Goal: Task Accomplishment & Management: Use online tool/utility

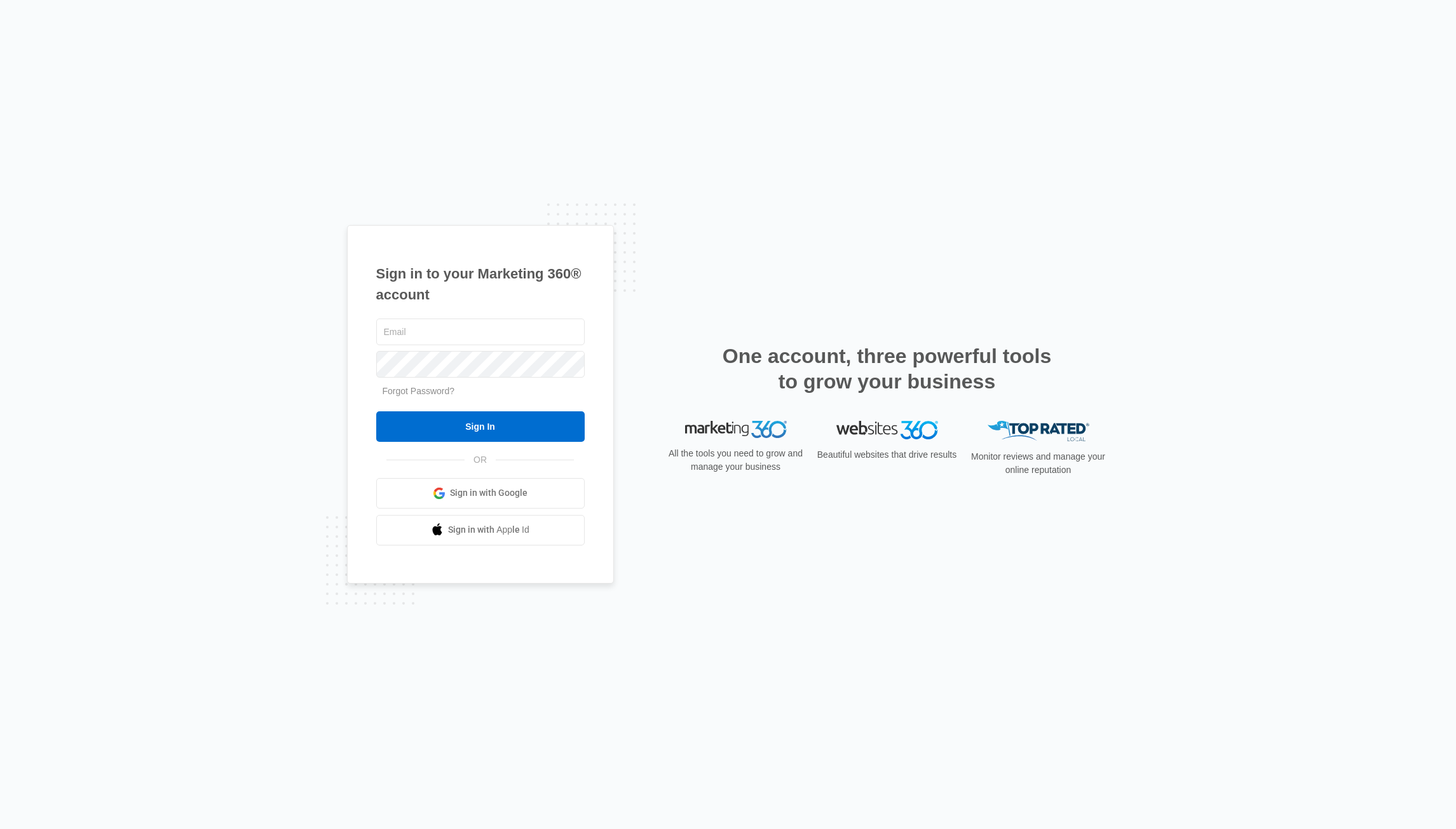
click at [486, 499] on span "Sign in with Google" at bounding box center [488, 493] width 77 height 13
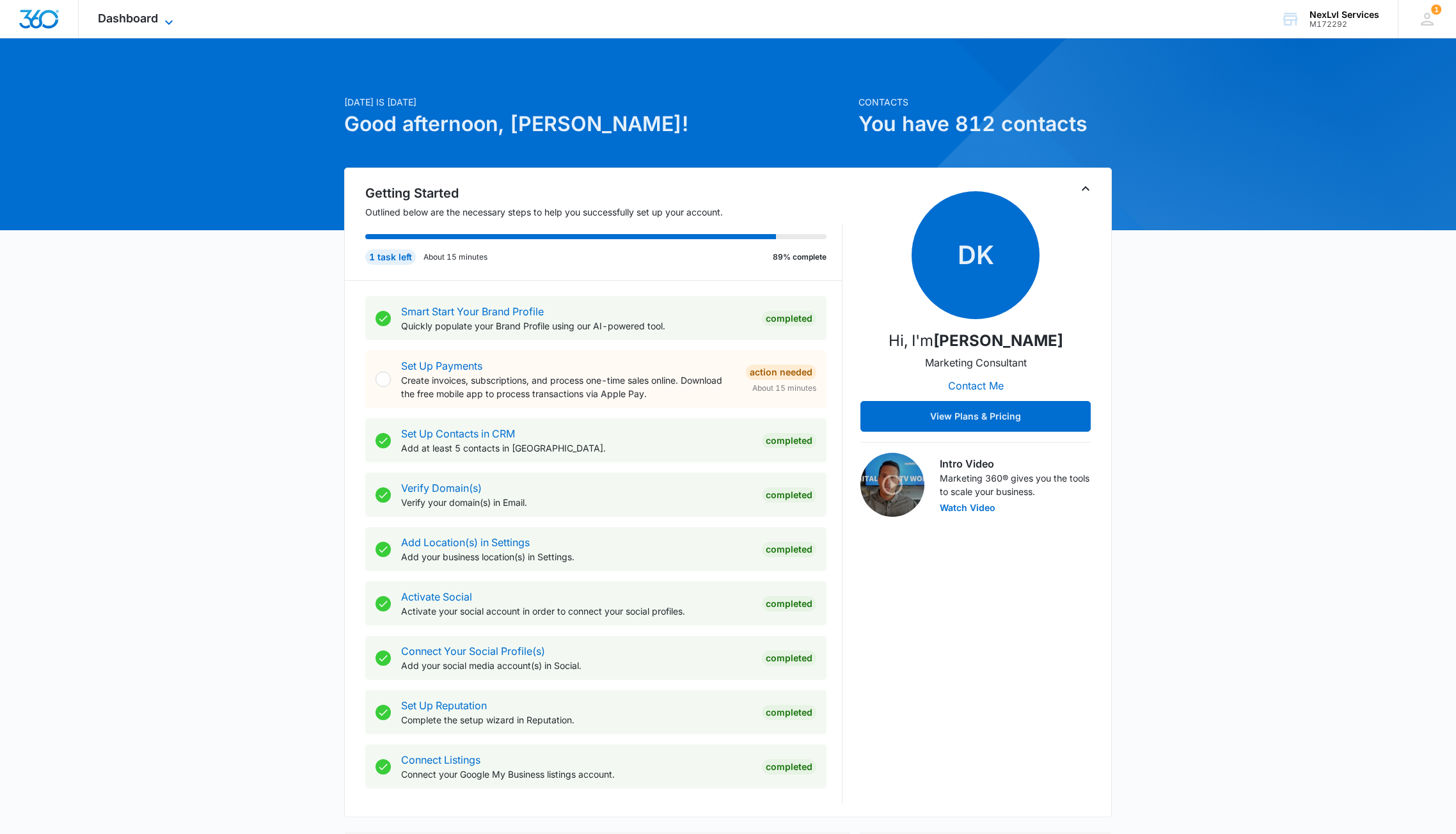
click at [136, 15] on span "Dashboard" at bounding box center [128, 18] width 60 height 13
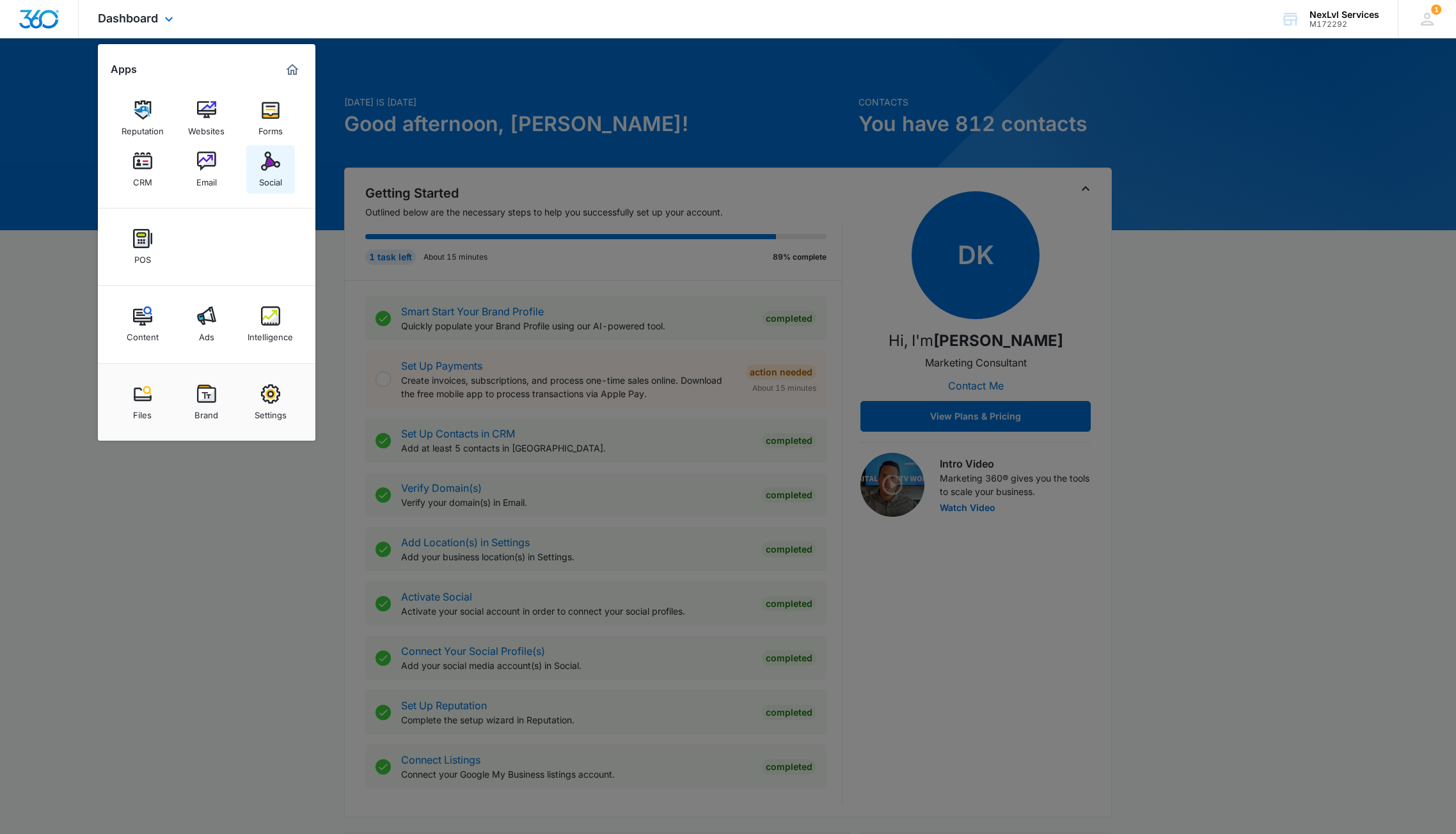
click at [270, 181] on div "Social" at bounding box center [270, 179] width 23 height 17
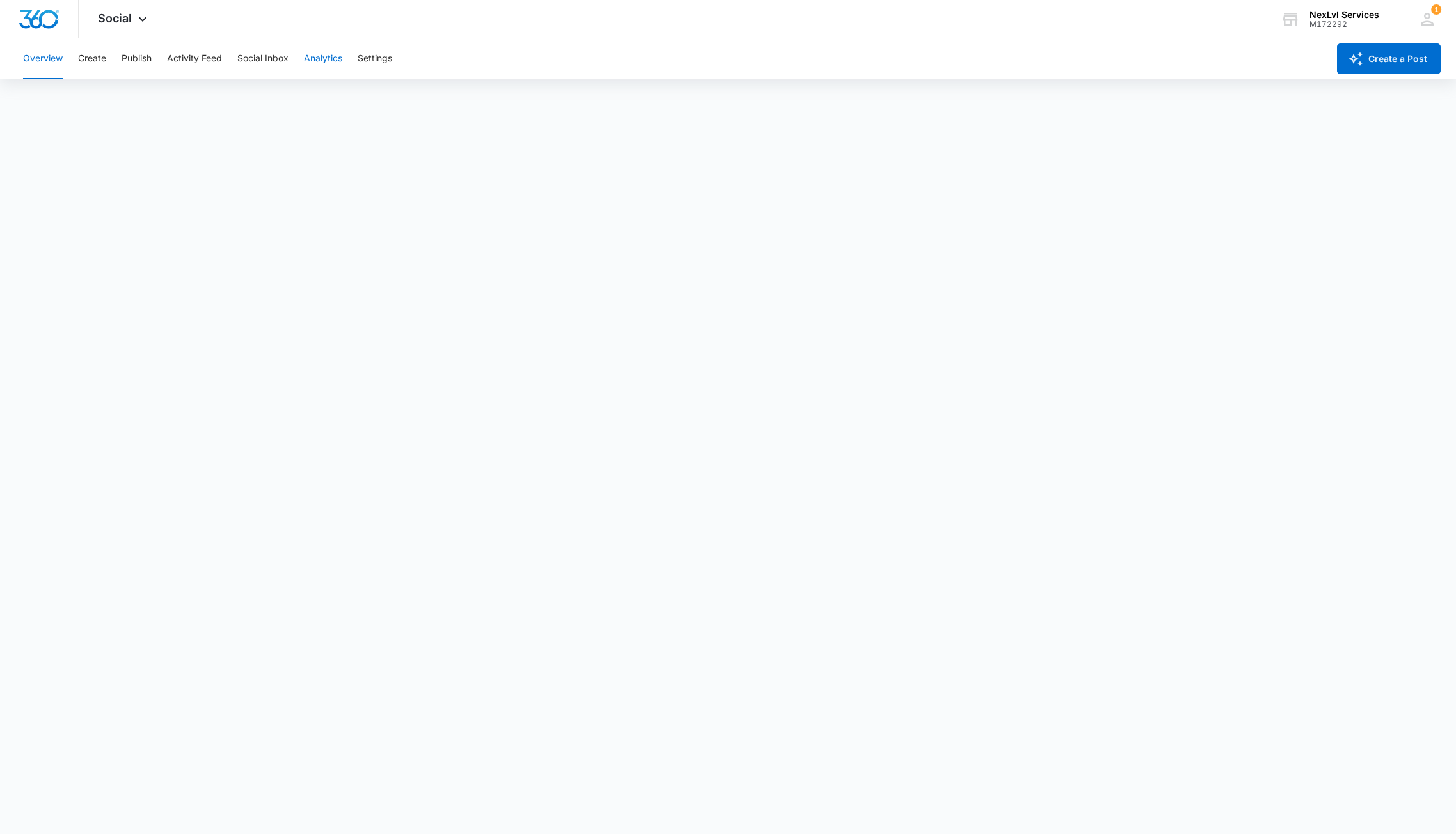
click at [323, 53] on button "Analytics" at bounding box center [323, 59] width 38 height 41
click at [129, 61] on button "Publish" at bounding box center [137, 59] width 30 height 41
click at [111, 69] on div "Overview Create Publish Activity Feed Social Inbox Analytics Settings" at bounding box center [671, 59] width 1313 height 41
click at [78, 55] on button "Create" at bounding box center [92, 59] width 28 height 41
click at [98, 62] on button "Create" at bounding box center [92, 59] width 28 height 41
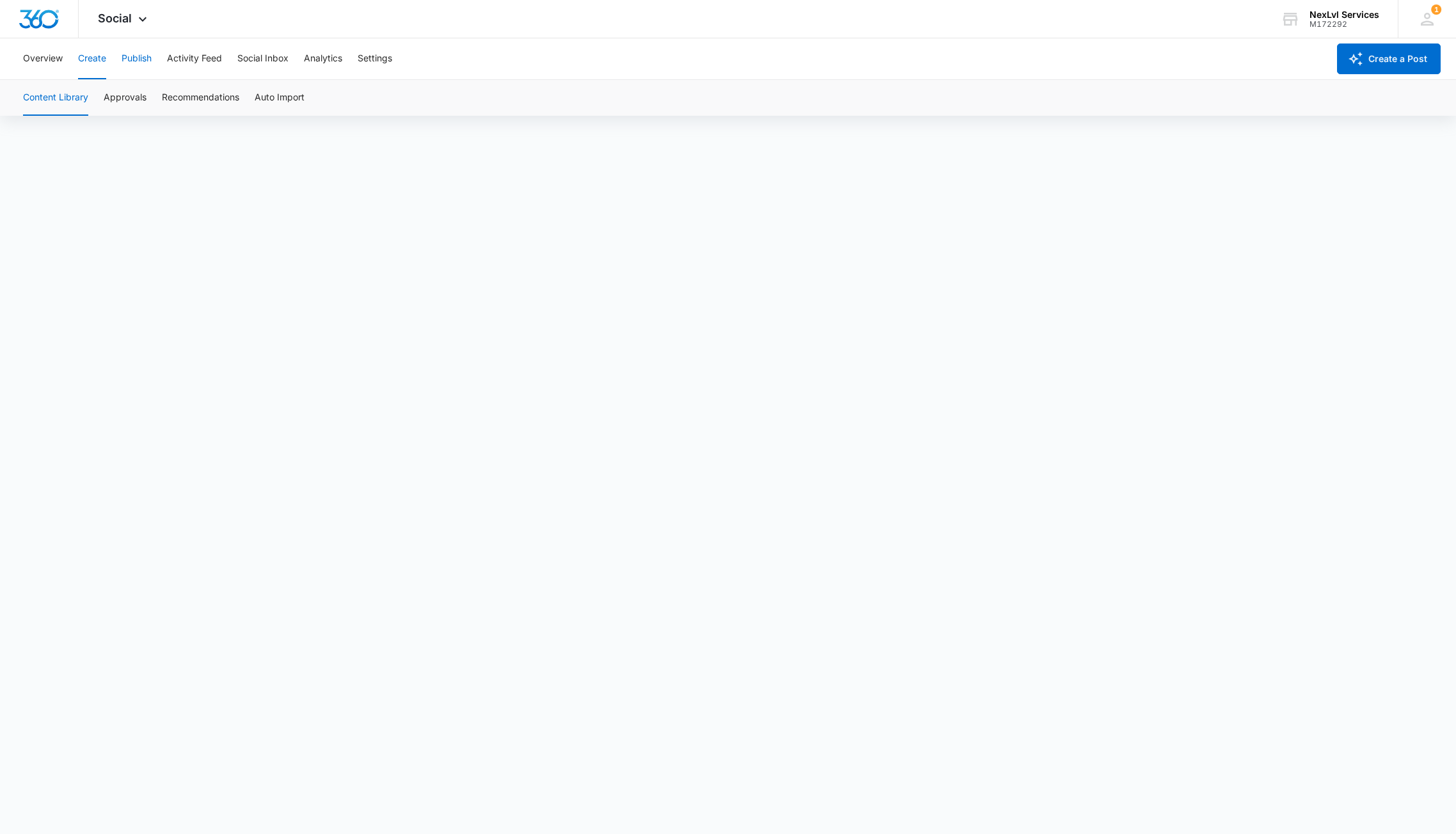
click at [140, 61] on button "Publish" at bounding box center [137, 59] width 30 height 41
click at [111, 97] on button "Schedules" at bounding box center [98, 97] width 43 height 36
click at [43, 105] on button "Calendar" at bounding box center [42, 97] width 38 height 36
click at [94, 55] on button "Create" at bounding box center [92, 59] width 28 height 41
click at [137, 58] on button "Publish" at bounding box center [137, 59] width 30 height 41
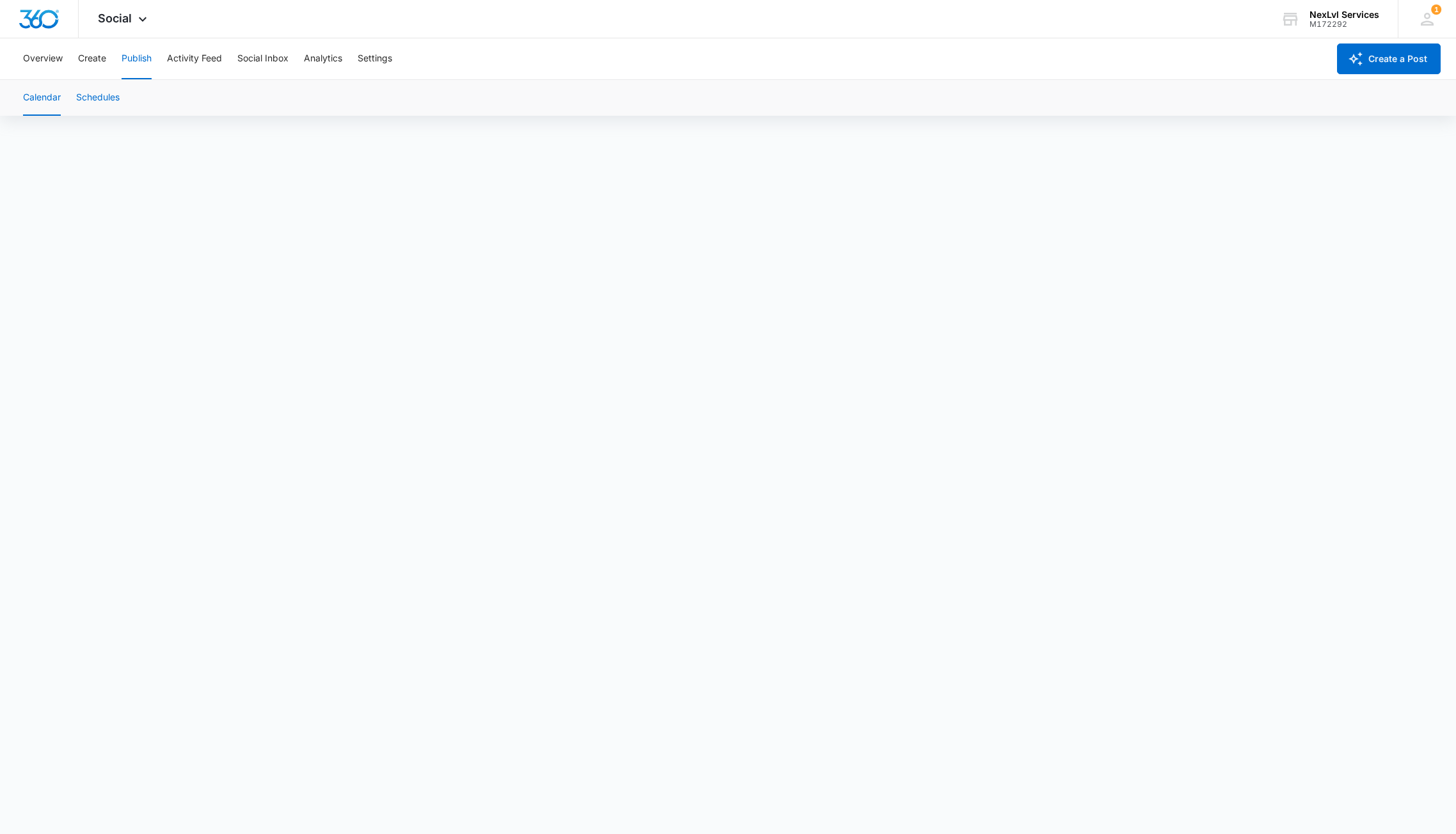
click at [95, 97] on button "Schedules" at bounding box center [98, 97] width 43 height 36
click at [45, 97] on button "Calendar" at bounding box center [42, 97] width 38 height 36
click at [87, 58] on button "Create" at bounding box center [92, 59] width 28 height 41
click at [317, 61] on button "Analytics" at bounding box center [323, 59] width 38 height 41
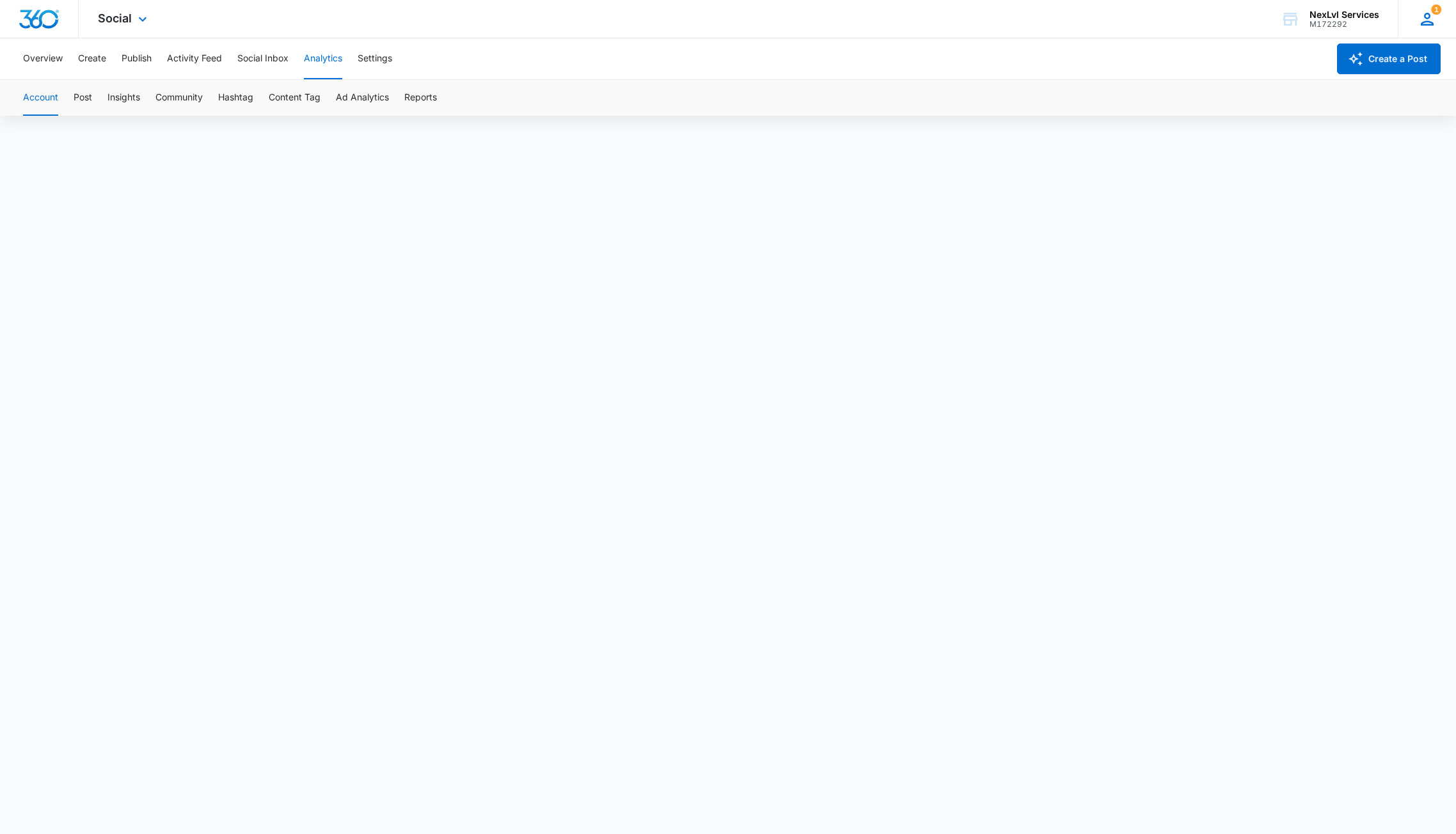
click at [1432, 20] on icon at bounding box center [1427, 19] width 19 height 19
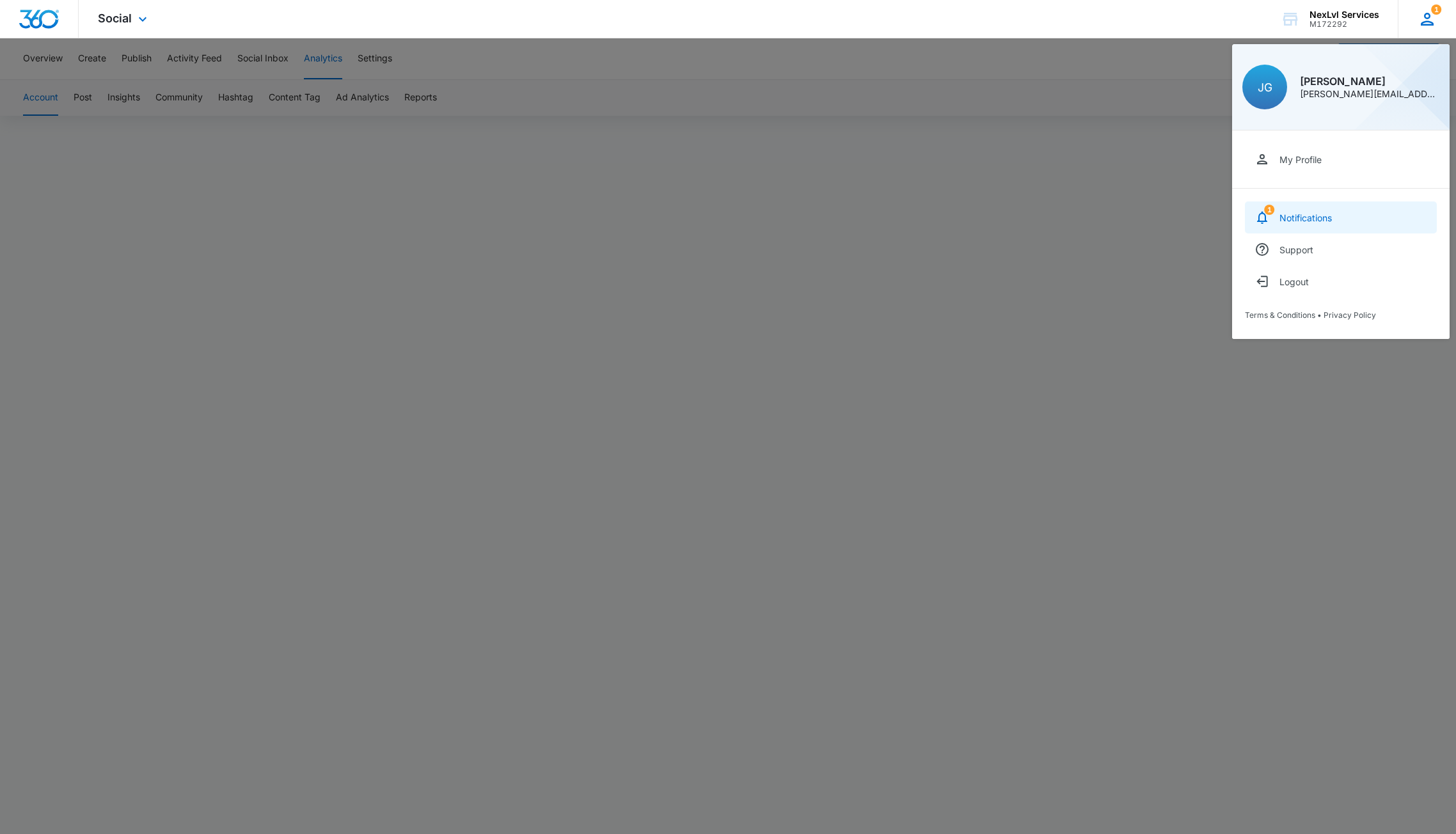
click at [1328, 217] on div "Notifications" at bounding box center [1305, 217] width 53 height 11
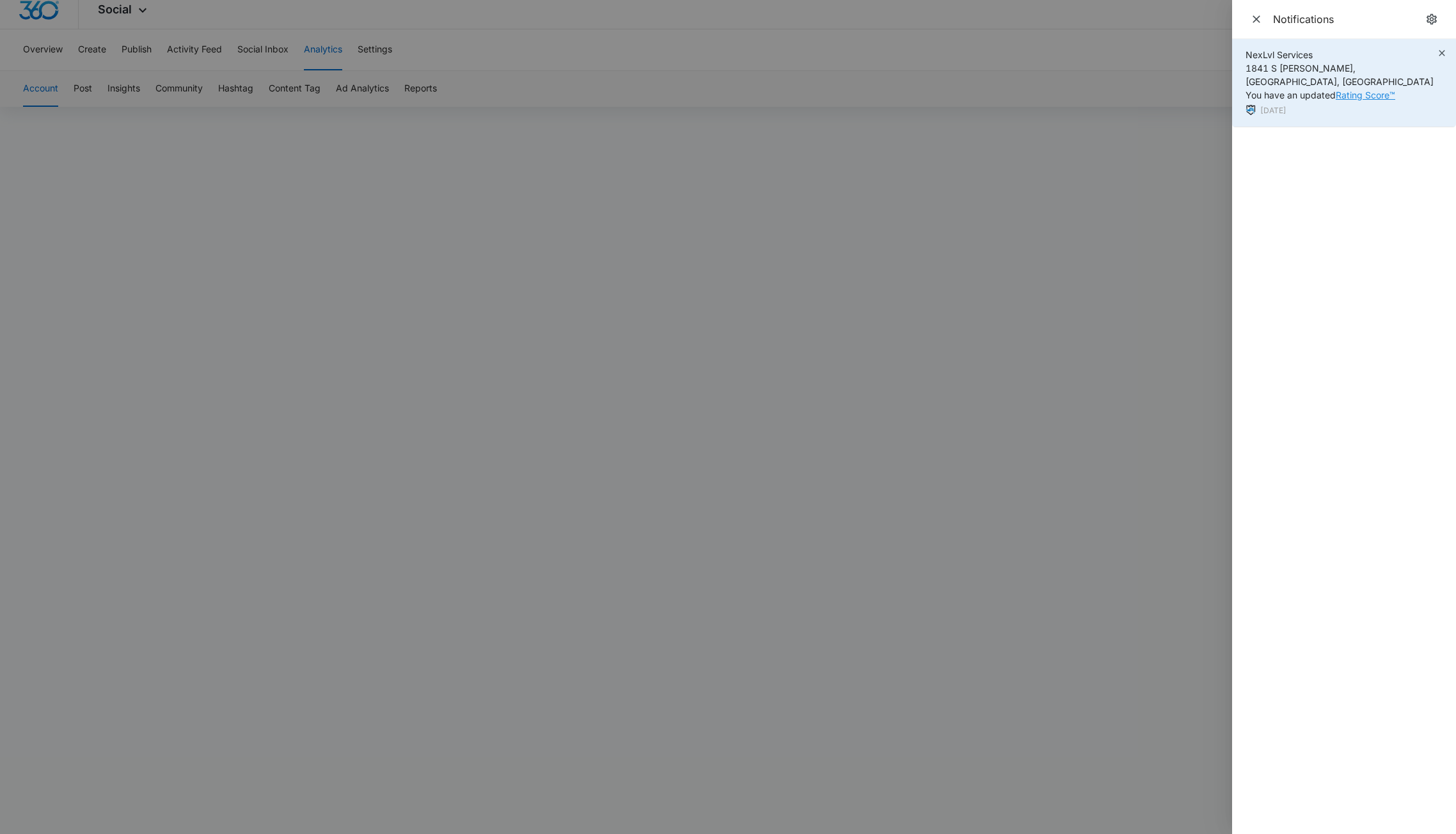
click at [1370, 90] on link "Rating Score™" at bounding box center [1364, 96] width 59 height 11
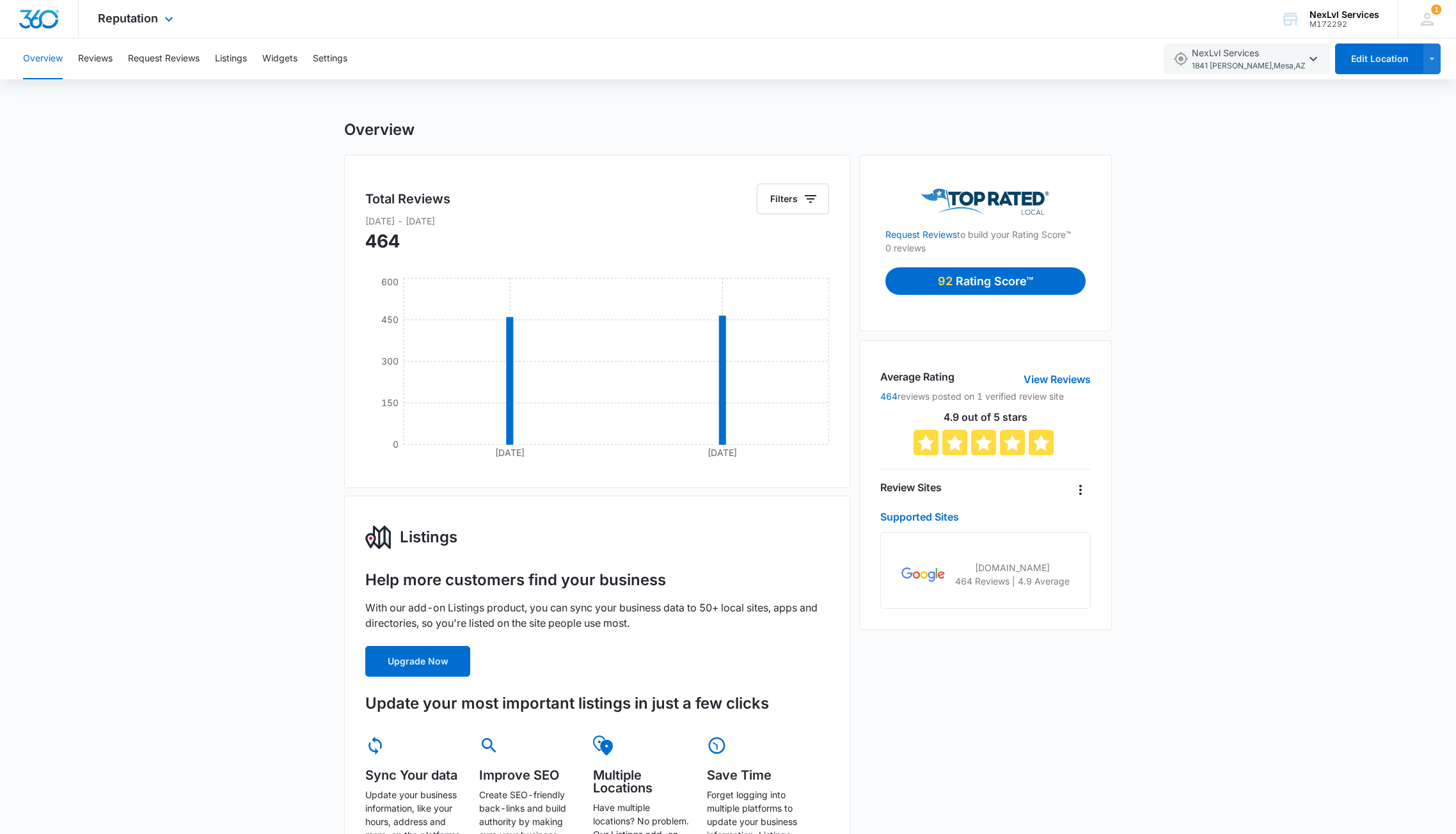
click at [50, 20] on img "Dashboard" at bounding box center [39, 19] width 41 height 19
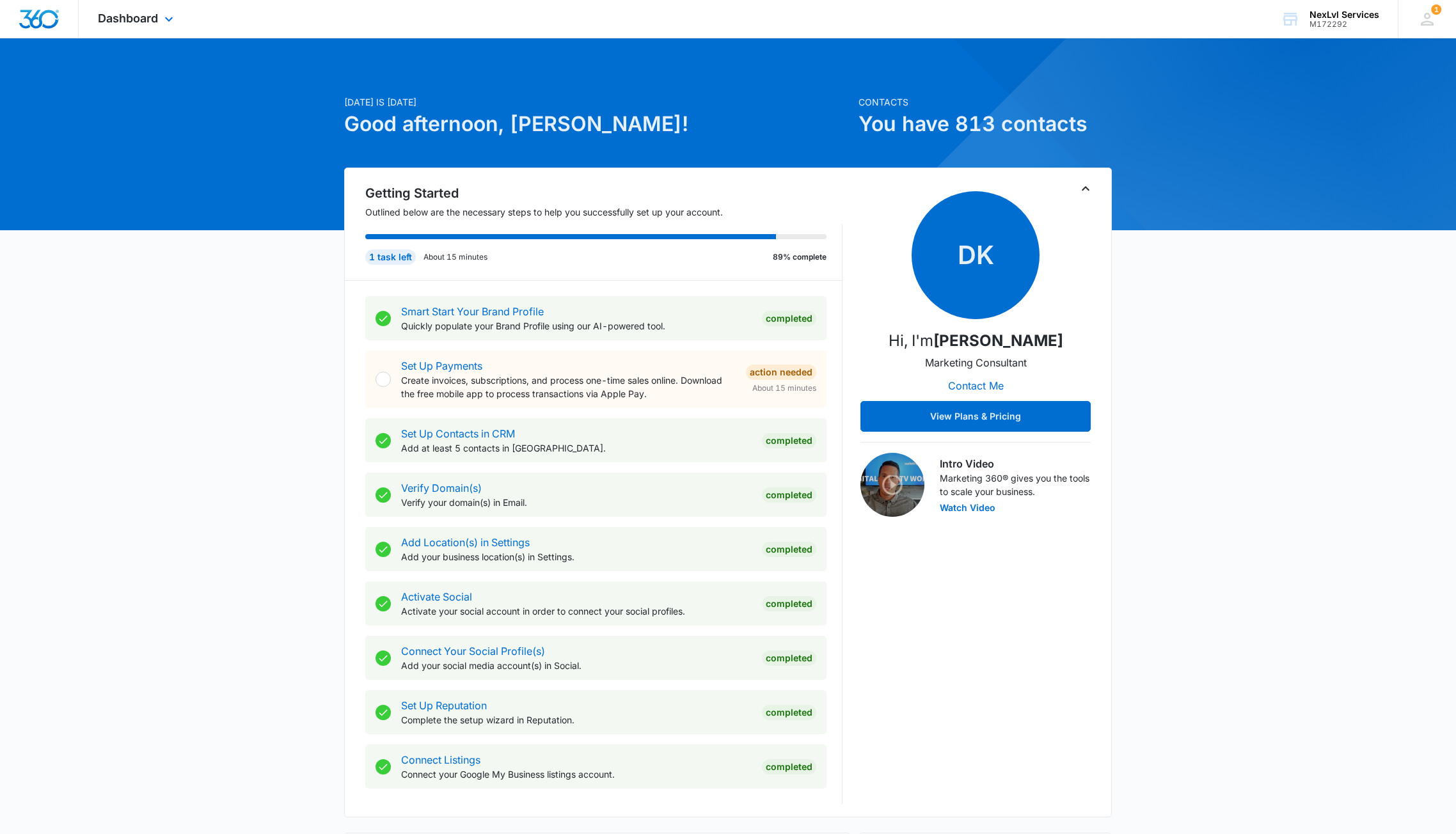
click at [53, 23] on img "Dashboard" at bounding box center [39, 19] width 41 height 19
click at [144, 7] on div "Dashboard Apps Reputation Websites Forms CRM Email Social POS Content Ads Intel…" at bounding box center [137, 19] width 117 height 37
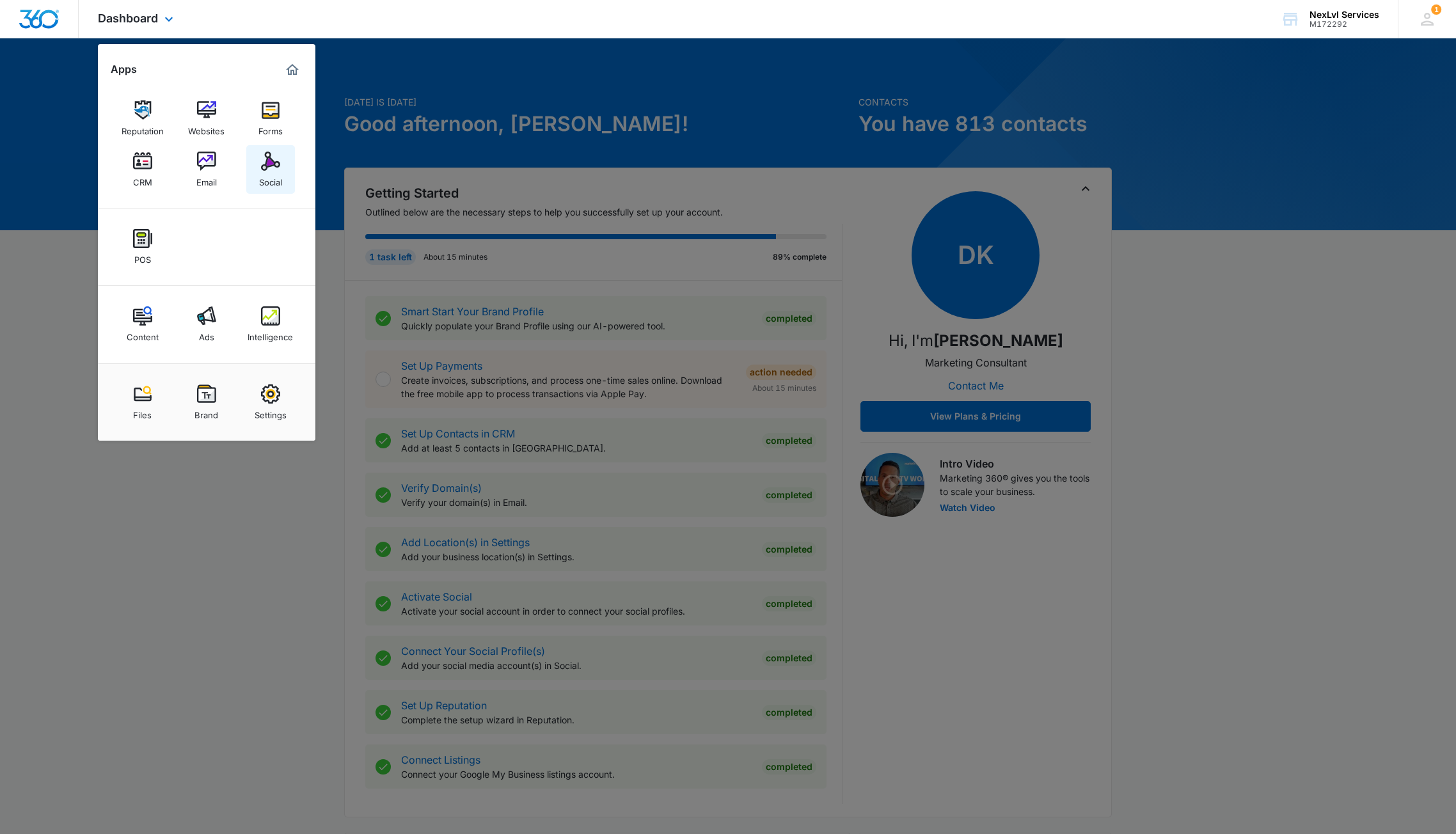
click at [280, 166] on link "Social" at bounding box center [271, 170] width 49 height 49
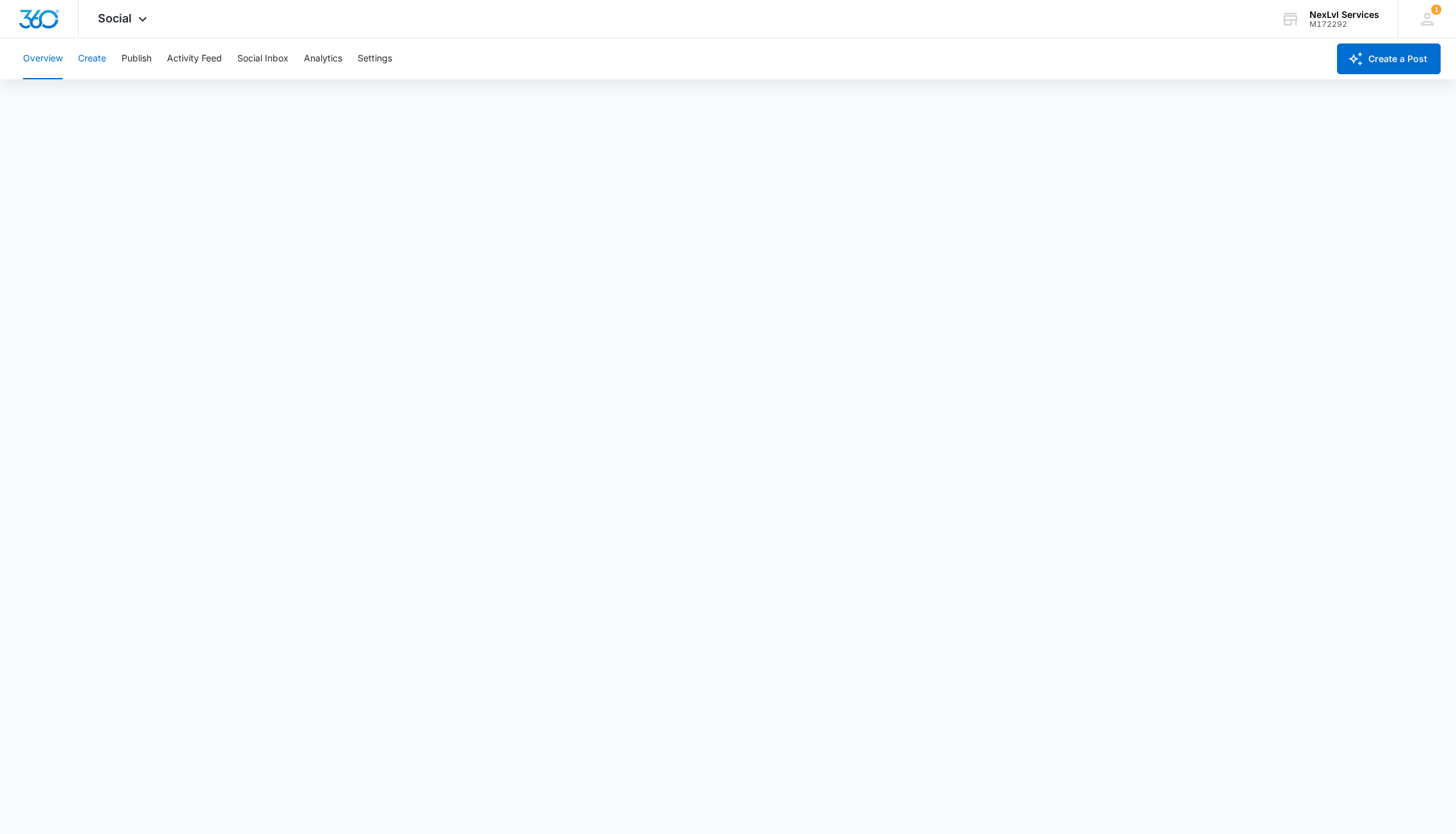
click at [87, 55] on button "Create" at bounding box center [92, 59] width 28 height 41
click at [93, 56] on button "Create" at bounding box center [92, 59] width 28 height 41
click at [145, 64] on button "Publish" at bounding box center [137, 59] width 30 height 41
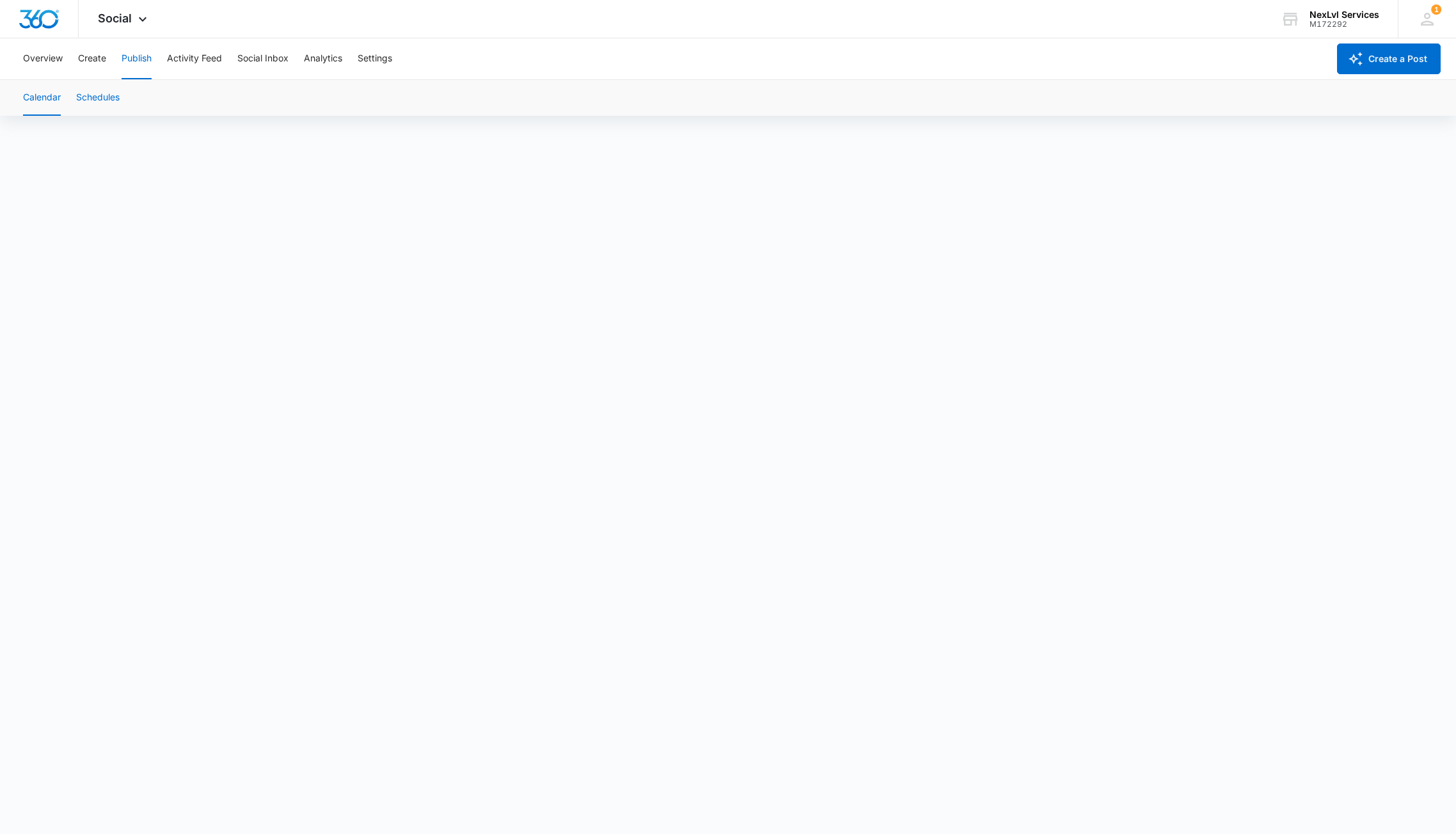
click at [104, 101] on button "Schedules" at bounding box center [98, 97] width 43 height 36
click at [53, 96] on button "Calendar" at bounding box center [42, 97] width 38 height 36
